Goal: Entertainment & Leisure: Browse casually

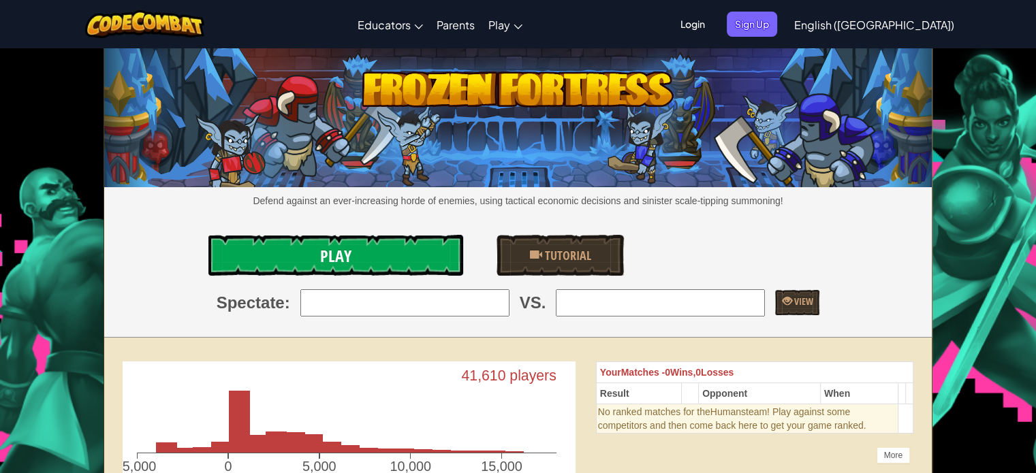
click at [375, 240] on link "Play" at bounding box center [335, 255] width 254 height 41
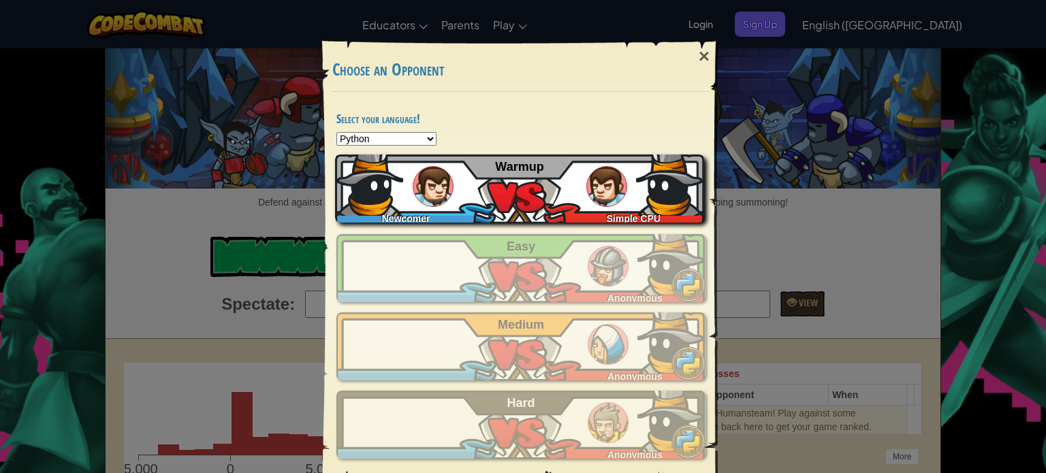
click at [423, 188] on img at bounding box center [433, 186] width 41 height 41
